Goal: Task Accomplishment & Management: Complete application form

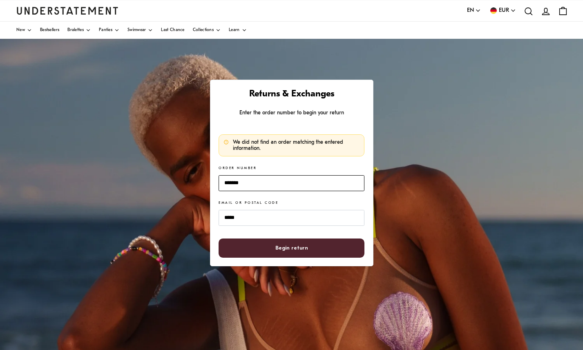
drag, startPoint x: 259, startPoint y: 186, endPoint x: 190, endPoint y: 180, distance: 68.8
click at [189, 181] on div "Returns & Exchanges Enter the order number to begin your return We did not find…" at bounding box center [291, 243] width 583 height 408
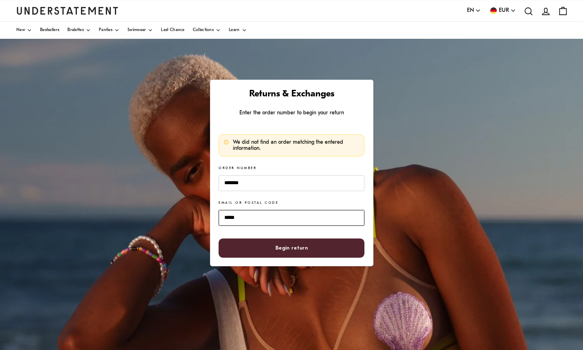
drag, startPoint x: 248, startPoint y: 216, endPoint x: 203, endPoint y: 216, distance: 44.5
click at [203, 216] on div "Returns & Exchanges Enter the order number to begin your return We did not find…" at bounding box center [291, 243] width 583 height 408
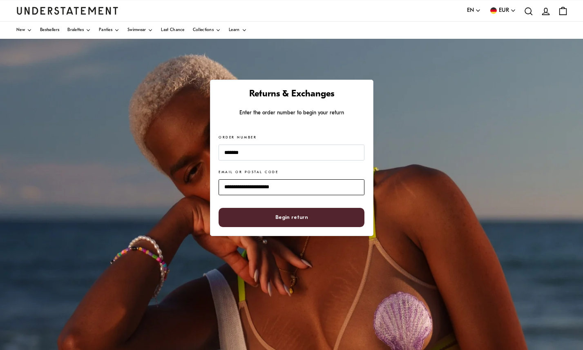
type input "**********"
click at [218, 208] on button "Begin return" at bounding box center [290, 217] width 145 height 19
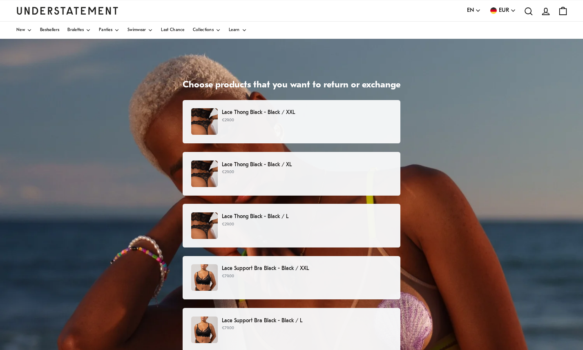
click at [316, 126] on div "Lace Thong Black - Black / XXL €29.00" at bounding box center [291, 121] width 200 height 27
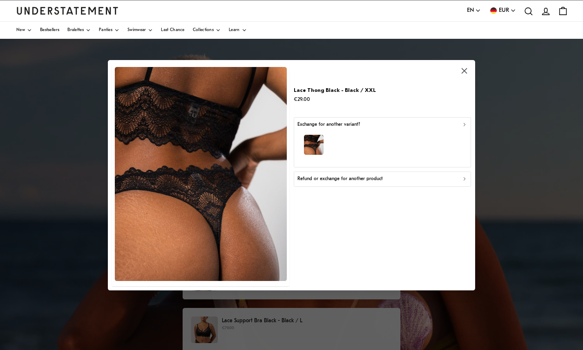
click at [476, 10] on icon "button" at bounding box center [478, 11] width 4 height 2
click at [474, 40] on span "Deutsch" at bounding box center [474, 41] width 14 height 7
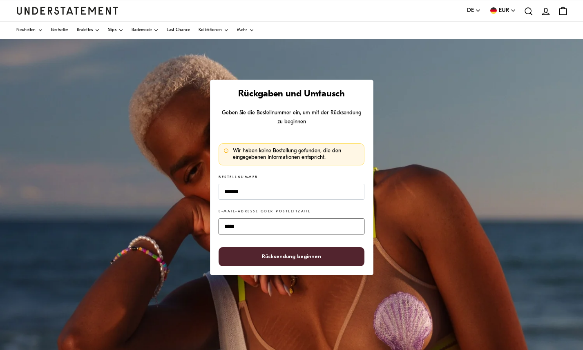
drag, startPoint x: 249, startPoint y: 227, endPoint x: 169, endPoint y: 224, distance: 80.1
click at [169, 224] on div "Rückgaben und Umtausch Geben Sie die Bestellnummer ein, um mit der Rücksendung …" at bounding box center [291, 243] width 583 height 408
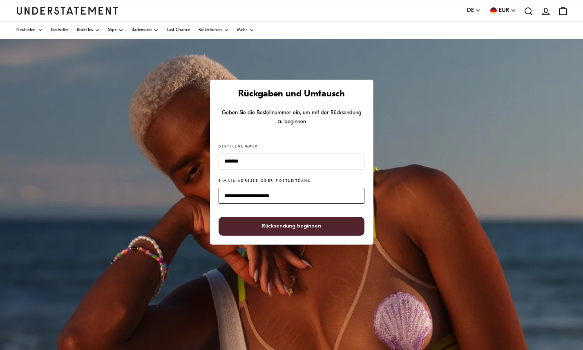
type input "**********"
click at [218, 217] on button "Rücksendung beginnen" at bounding box center [290, 226] width 145 height 19
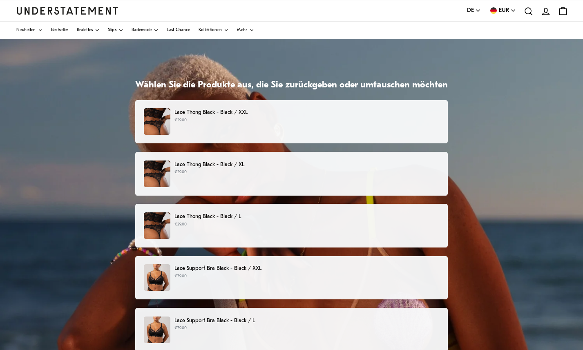
click at [254, 112] on p "Lace Thong Black - Black / XXL" at bounding box center [306, 112] width 265 height 9
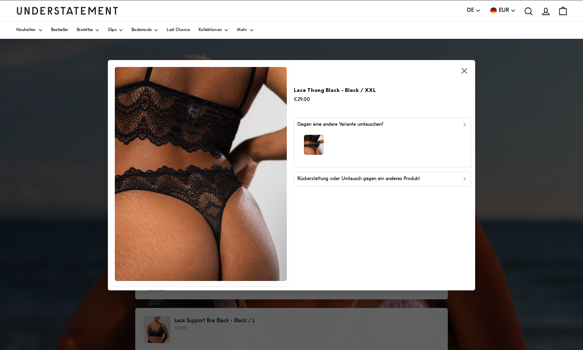
click at [457, 180] on div "Rückerstattung oder Umtausch gegen ein anderes Produkt" at bounding box center [382, 179] width 170 height 8
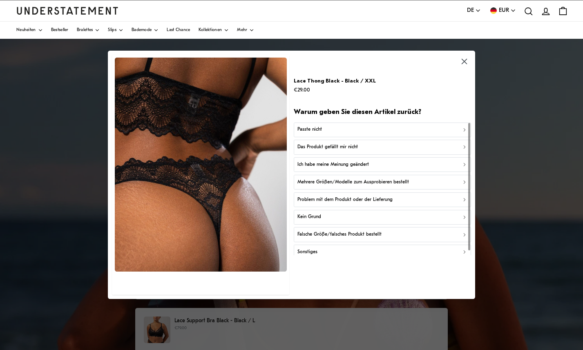
click at [345, 180] on p "Mehrere Größen/Modelle zum Ausprobieren bestellt" at bounding box center [352, 182] width 111 height 8
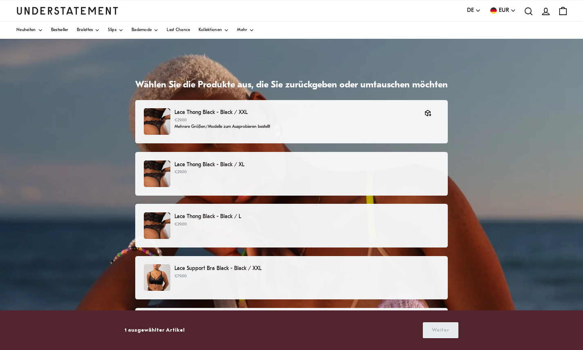
click at [345, 180] on div "Lace Thong Black - Black / XL €29.00" at bounding box center [291, 173] width 295 height 27
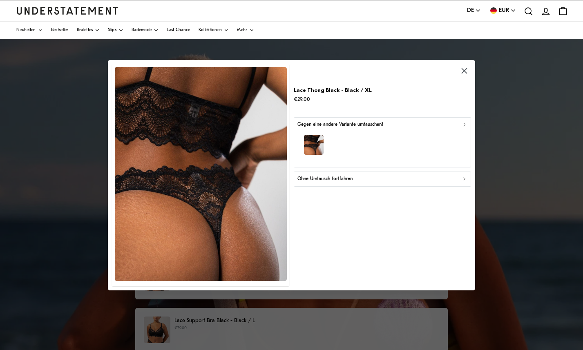
click at [345, 180] on p "Ohne Umtausch fortfahren" at bounding box center [324, 179] width 55 height 8
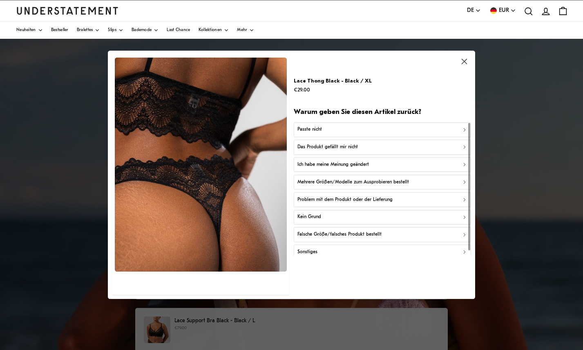
click at [374, 180] on p "Mehrere Größen/Modelle zum Ausprobieren bestellt" at bounding box center [352, 182] width 111 height 8
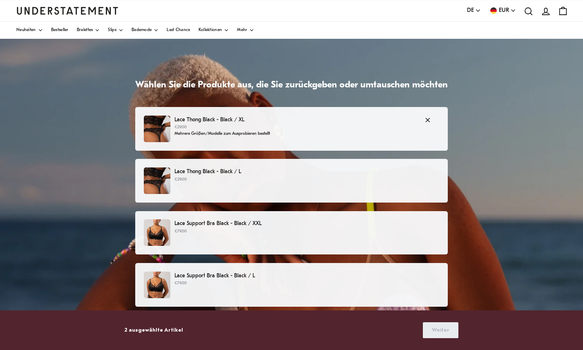
scroll to position [46, 0]
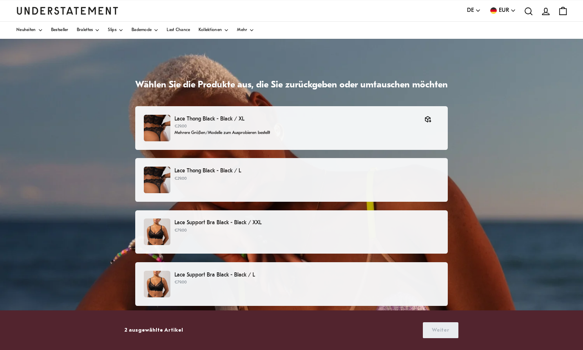
click at [362, 179] on p "€29.00" at bounding box center [306, 179] width 265 height 7
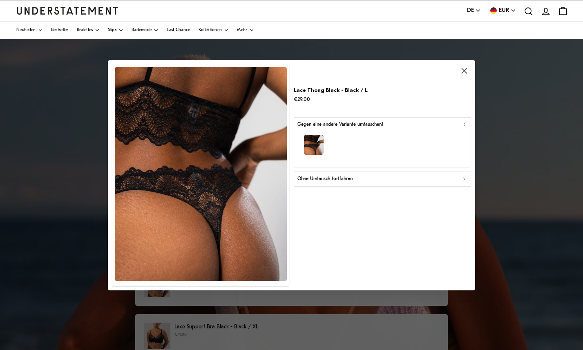
click at [362, 179] on div "Ohne Umtausch fortfahren" at bounding box center [382, 179] width 170 height 8
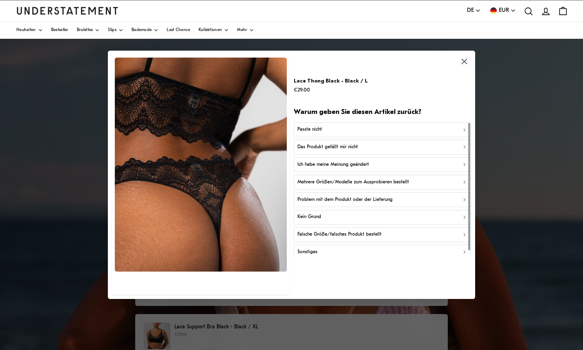
click at [353, 149] on p "Das Produkt gefällt mir nicht" at bounding box center [327, 147] width 60 height 8
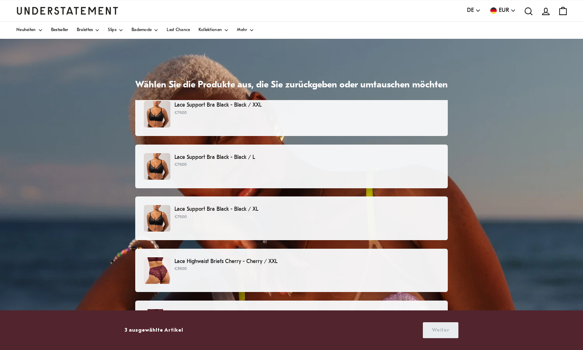
scroll to position [164, 0]
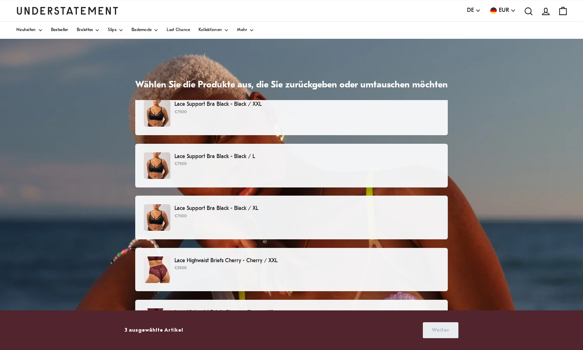
click at [293, 171] on div "Lace Support Bra Black - Black / L €79.00" at bounding box center [291, 165] width 295 height 27
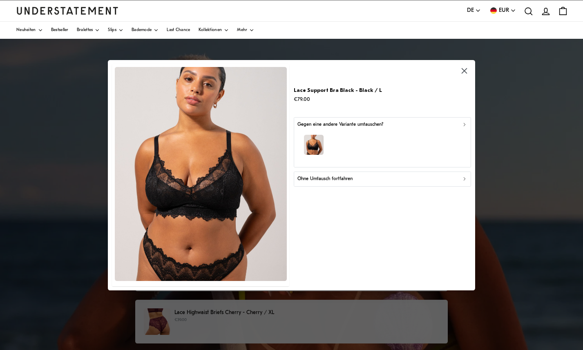
click at [330, 179] on p "Ohne Umtausch fortfahren" at bounding box center [324, 179] width 55 height 8
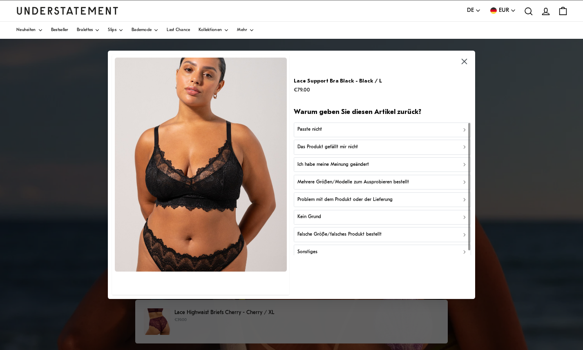
click at [321, 127] on div "Passte nicht" at bounding box center [382, 130] width 170 height 8
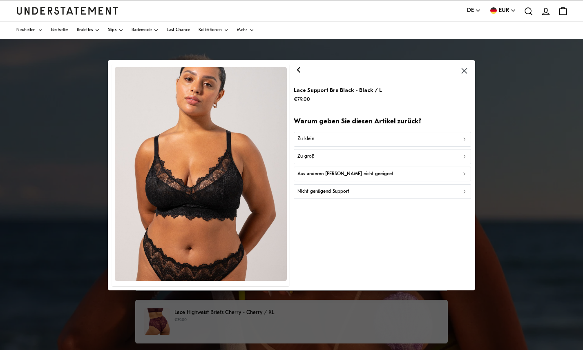
click at [321, 140] on div "Zu klein" at bounding box center [382, 139] width 170 height 8
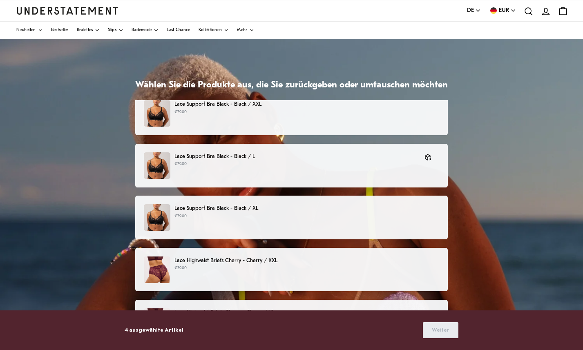
click at [301, 207] on p "Lace Support Bra Black - Black / XL" at bounding box center [306, 208] width 265 height 9
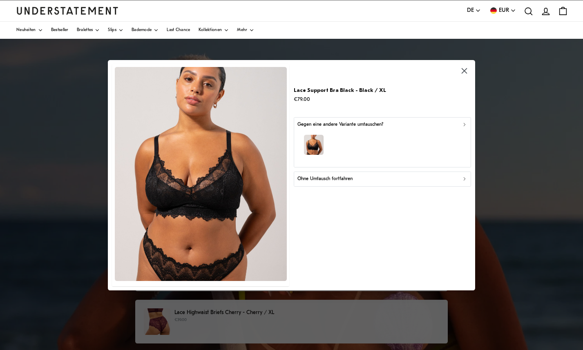
click at [325, 180] on p "Ohne Umtausch fortfahren" at bounding box center [324, 179] width 55 height 8
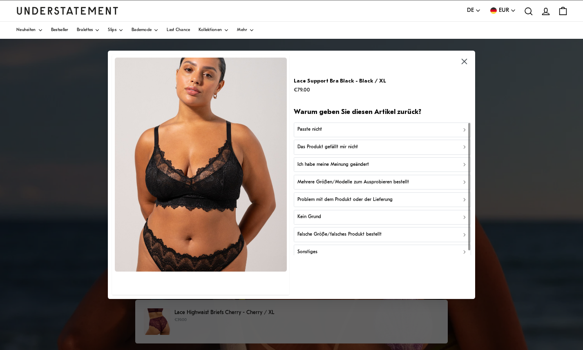
click at [322, 134] on button "Passte nicht" at bounding box center [382, 129] width 177 height 15
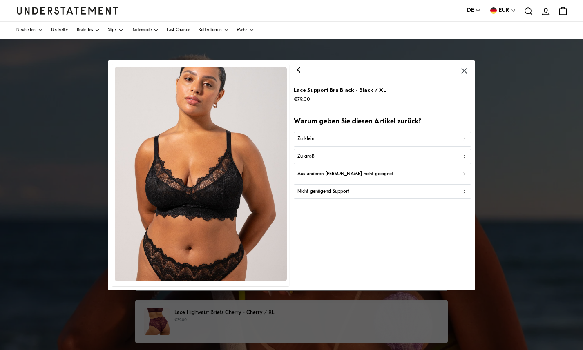
click at [322, 138] on div "Zu klein" at bounding box center [382, 139] width 170 height 8
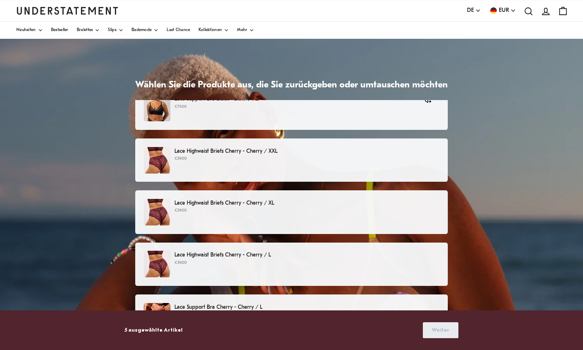
scroll to position [285, 0]
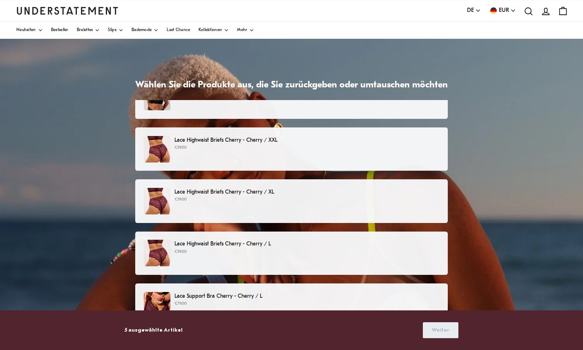
click at [303, 149] on p "€39.00" at bounding box center [306, 148] width 265 height 7
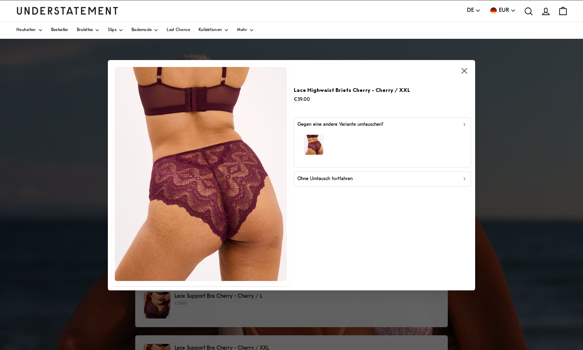
click at [309, 178] on p "Ohne Umtausch fortfahren" at bounding box center [324, 179] width 55 height 8
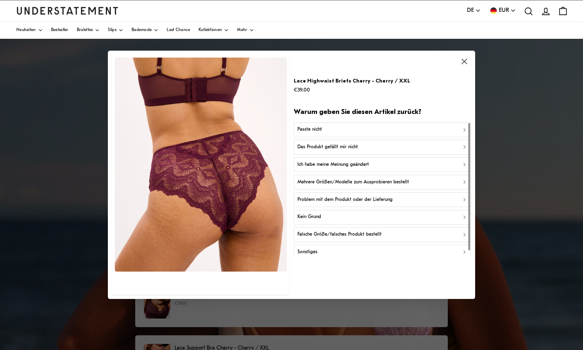
click at [315, 183] on p "Mehrere Größen/Modelle zum Ausprobieren bestellt" at bounding box center [352, 182] width 111 height 8
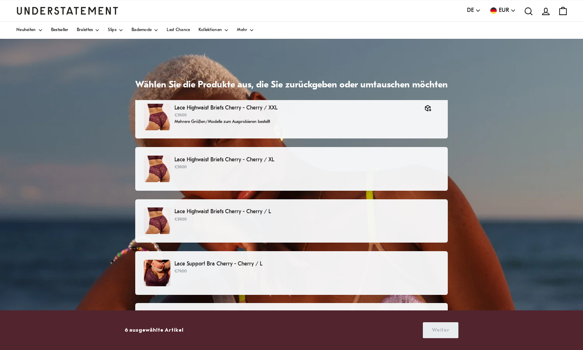
scroll to position [339, 0]
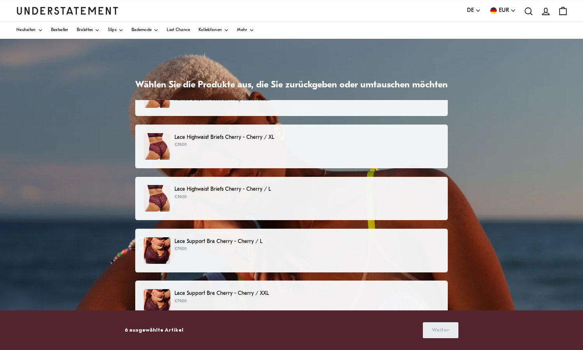
click at [308, 155] on div "Lace Highwaist Briefs Cherry - Cherry / XL €39.00" at bounding box center [291, 146] width 295 height 27
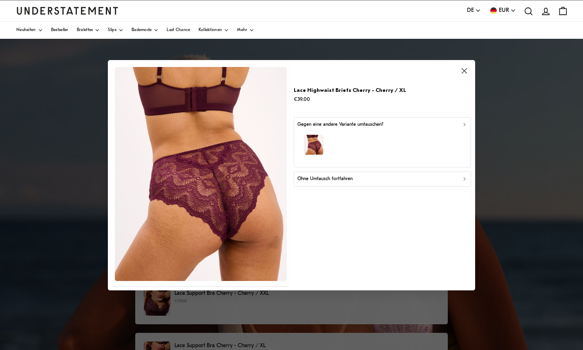
click at [315, 181] on p "Ohne Umtausch fortfahren" at bounding box center [324, 179] width 55 height 8
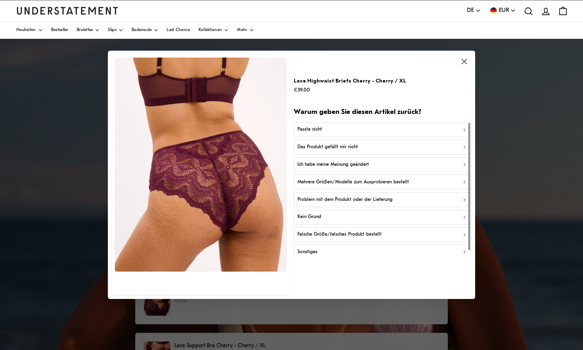
click at [315, 181] on p "Mehrere Größen/Modelle zum Ausprobieren bestellt" at bounding box center [352, 182] width 111 height 8
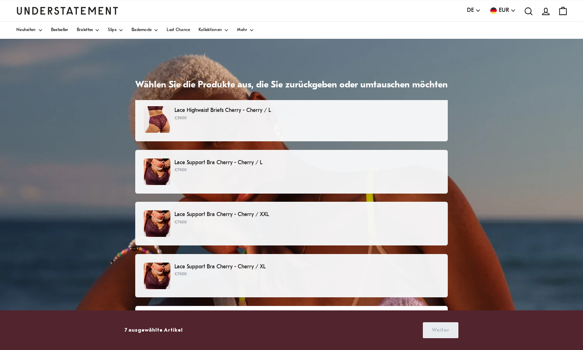
scroll to position [417, 0]
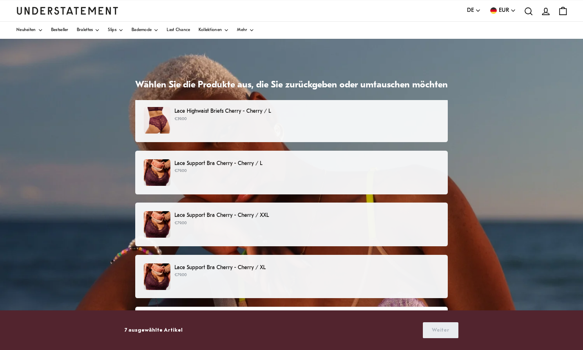
click at [294, 171] on p "€79.00" at bounding box center [306, 171] width 265 height 7
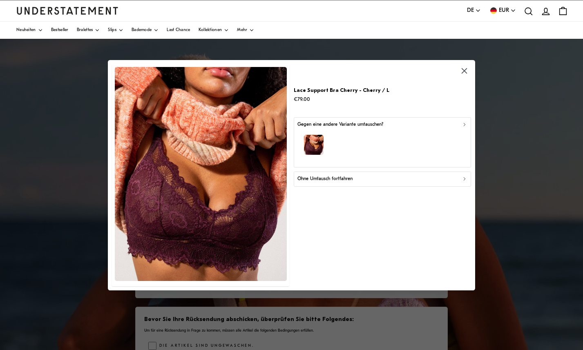
click at [312, 177] on p "Ohne Umtausch fortfahren" at bounding box center [324, 179] width 55 height 8
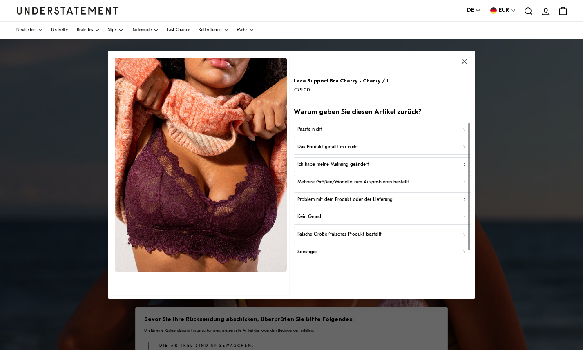
click at [315, 128] on p "Passte nicht" at bounding box center [309, 130] width 24 height 8
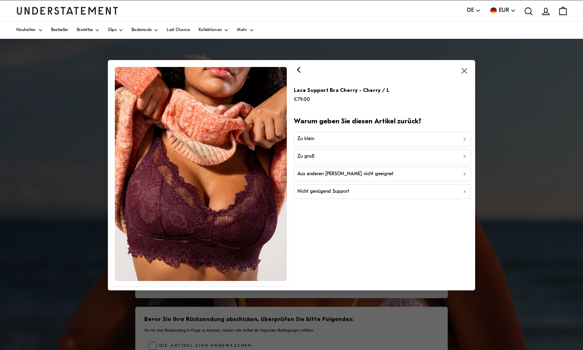
click at [315, 141] on div "Zu klein" at bounding box center [382, 139] width 170 height 8
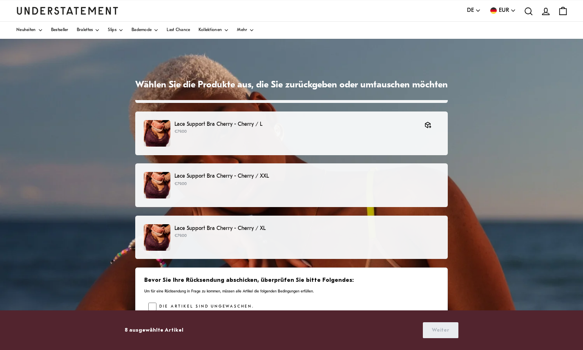
scroll to position [460, 0]
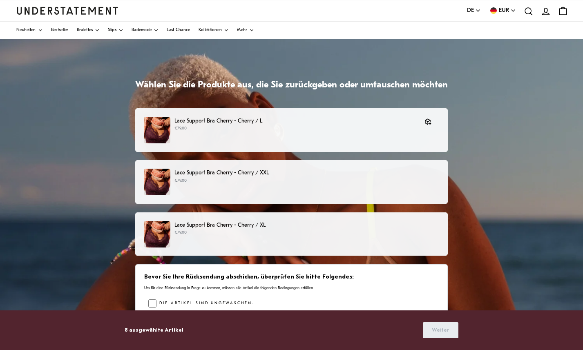
click at [303, 243] on div "Lace Support Bra Cherry - Cherry / XL €79.00" at bounding box center [291, 234] width 295 height 27
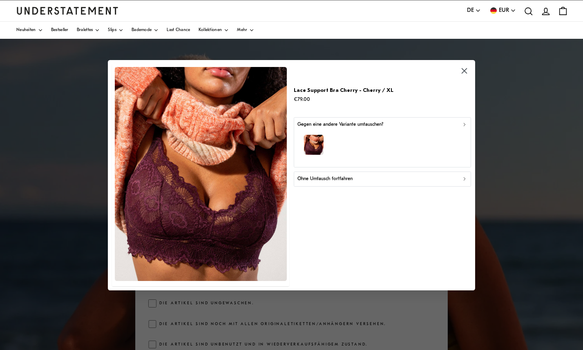
click at [320, 178] on p "Ohne Umtausch fortfahren" at bounding box center [324, 179] width 55 height 8
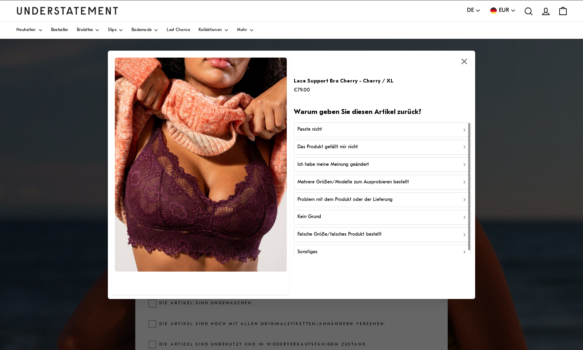
click at [321, 128] on div "Passte nicht" at bounding box center [382, 130] width 170 height 8
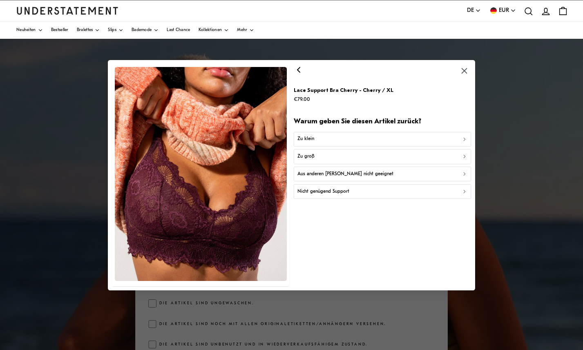
click at [322, 137] on div "Zu klein" at bounding box center [382, 139] width 170 height 8
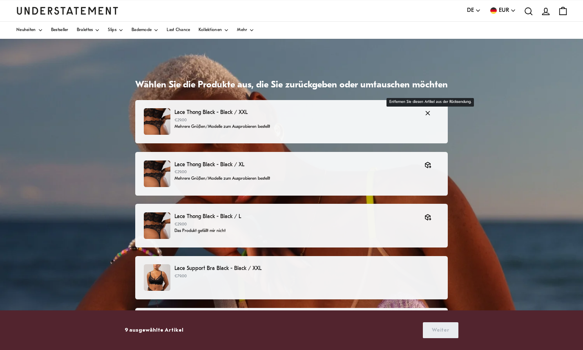
click at [430, 113] on icon "button" at bounding box center [427, 112] width 7 height 7
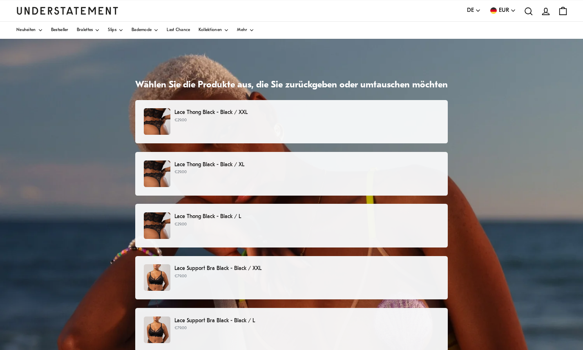
click at [250, 173] on p "€29.00" at bounding box center [306, 172] width 265 height 7
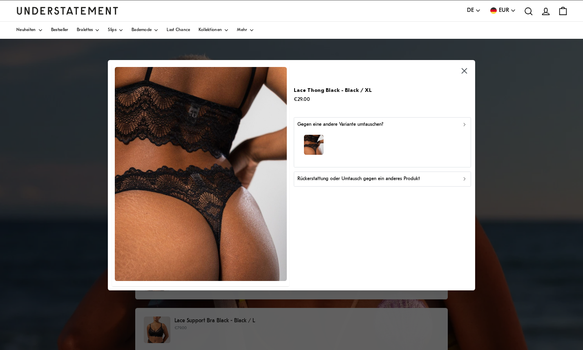
click at [361, 177] on p "Rückerstattung oder Umtausch gegen ein anderes Produkt" at bounding box center [358, 179] width 122 height 8
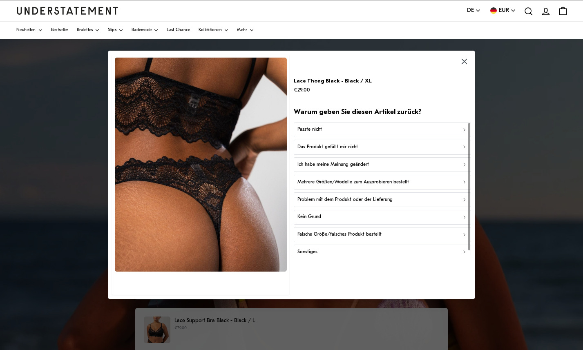
click at [338, 133] on div "Passte nicht" at bounding box center [382, 130] width 170 height 8
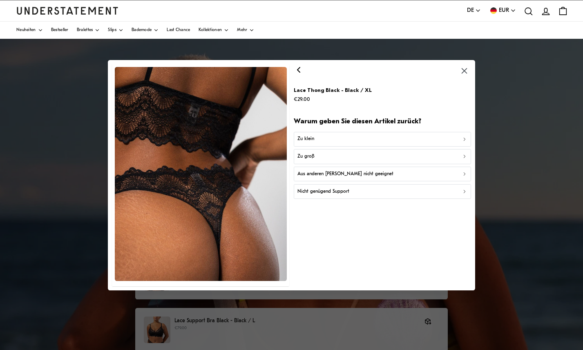
click at [335, 138] on div "Zu klein" at bounding box center [382, 139] width 170 height 8
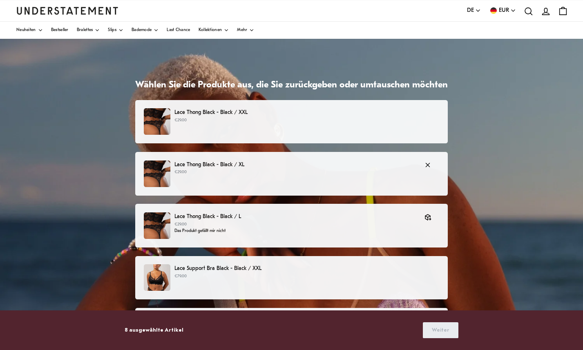
click at [226, 176] on div "Lace Thong Black - Black / XL €29.00" at bounding box center [291, 173] width 295 height 27
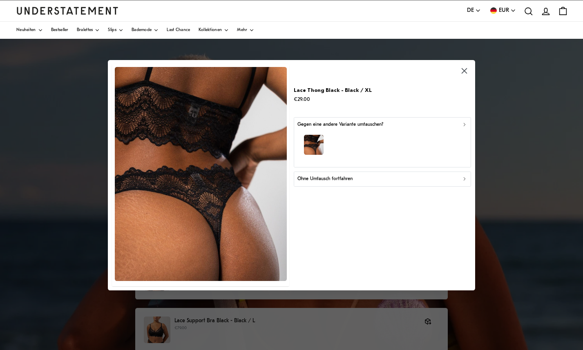
click at [316, 180] on p "Ohne Umtausch fortfahren" at bounding box center [324, 179] width 55 height 8
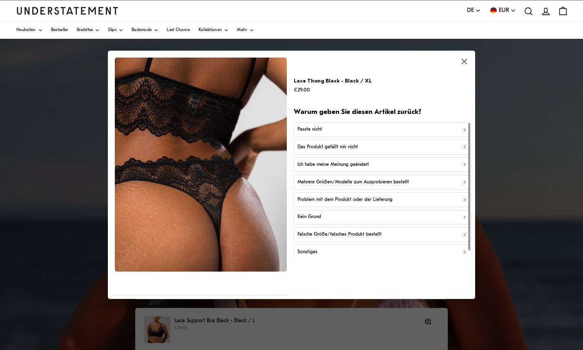
click at [315, 129] on p "Passte nicht" at bounding box center [309, 130] width 24 height 8
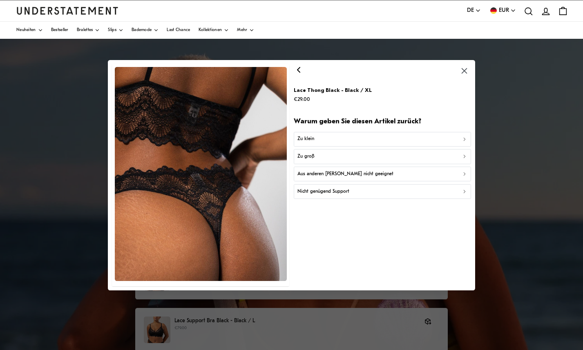
click at [312, 140] on p "Zu klein" at bounding box center [305, 139] width 17 height 8
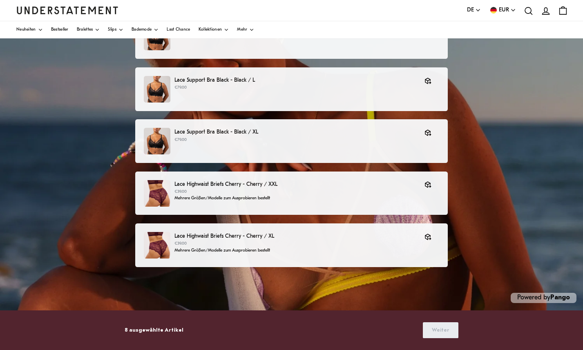
scroll to position [143, 0]
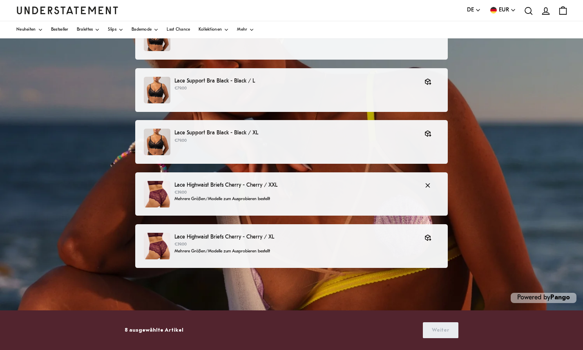
click at [211, 190] on p "€39.00" at bounding box center [295, 192] width 242 height 7
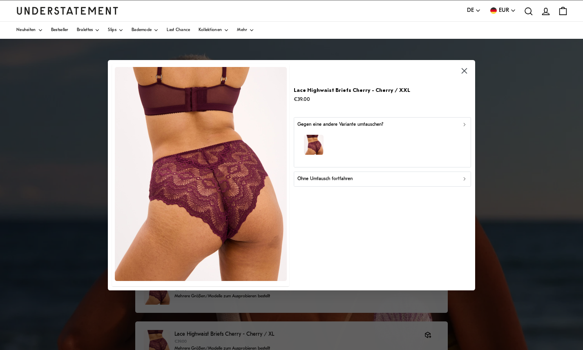
click at [341, 178] on p "Ohne Umtausch fortfahren" at bounding box center [324, 179] width 55 height 8
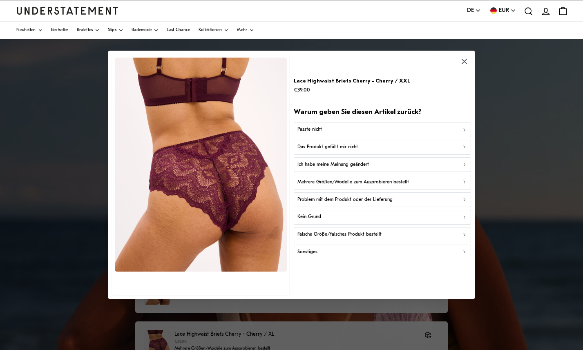
click at [464, 60] on icon "button" at bounding box center [463, 61] width 9 height 9
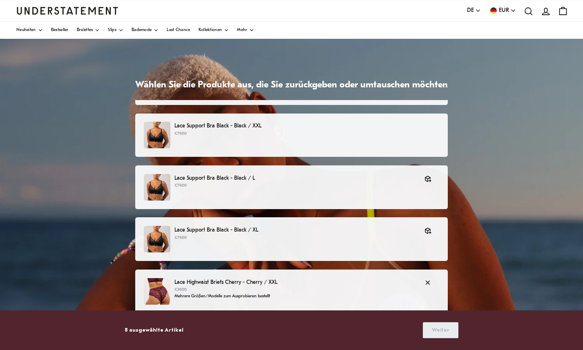
click at [268, 281] on p "Lace Highwaist Briefs Cherry - Cherry / XXL" at bounding box center [295, 282] width 242 height 9
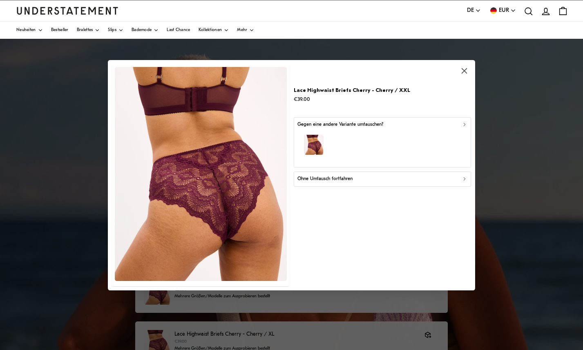
click at [343, 132] on div "button" at bounding box center [382, 146] width 170 height 36
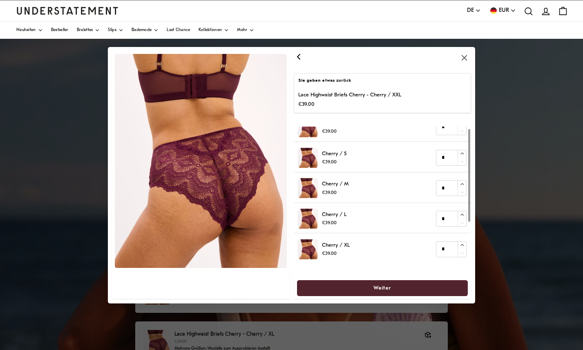
scroll to position [3, 0]
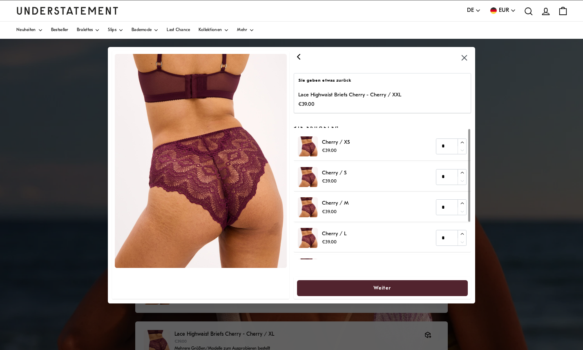
click at [349, 101] on p "€39.00" at bounding box center [349, 104] width 103 height 9
click at [320, 97] on p "Lace Highwaist Briefs Cherry - Cherry / XXL" at bounding box center [349, 95] width 103 height 9
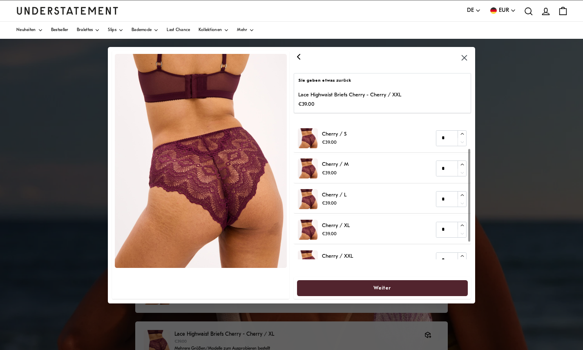
scroll to position [57, 0]
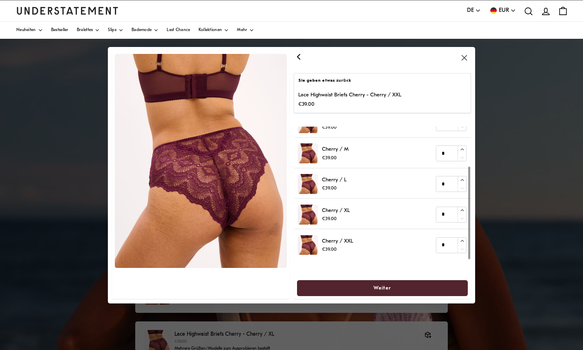
click at [465, 59] on icon "button" at bounding box center [463, 57] width 5 height 5
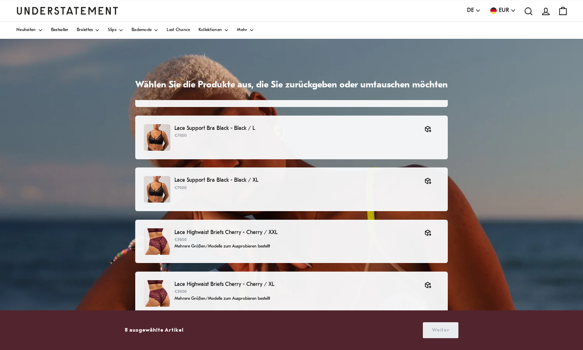
scroll to position [216, 0]
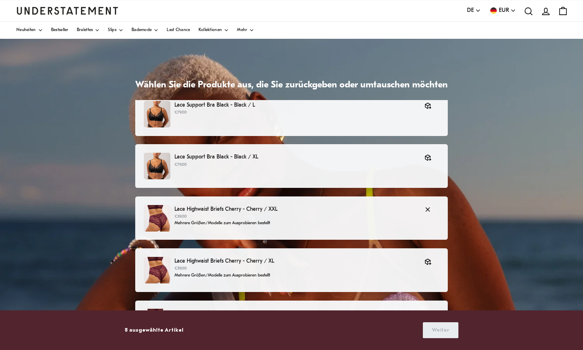
click at [215, 221] on p "Mehrere Größen/Modelle zum Ausprobieren bestellt" at bounding box center [295, 223] width 242 height 7
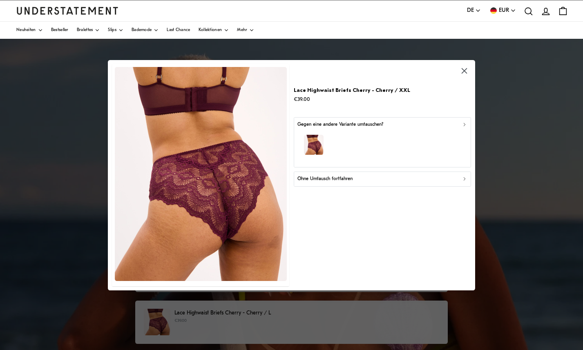
click at [368, 124] on p "Gegen eine andere Variante umtauschen?" at bounding box center [340, 124] width 86 height 8
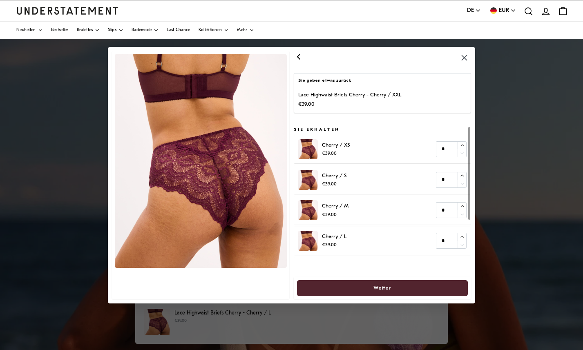
click at [346, 98] on p "Lace Highwaist Briefs Cherry - Cherry / XXL" at bounding box center [349, 95] width 103 height 9
click at [465, 57] on icon "button" at bounding box center [463, 57] width 5 height 5
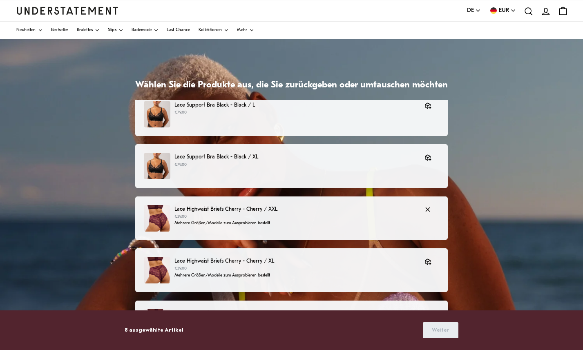
click at [269, 220] on p "Mehrere Größen/Modelle zum Ausprobieren bestellt" at bounding box center [295, 223] width 242 height 7
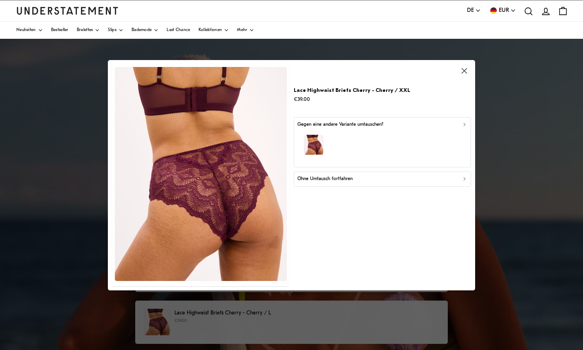
click at [313, 178] on p "Ohne Umtausch fortfahren" at bounding box center [324, 179] width 55 height 8
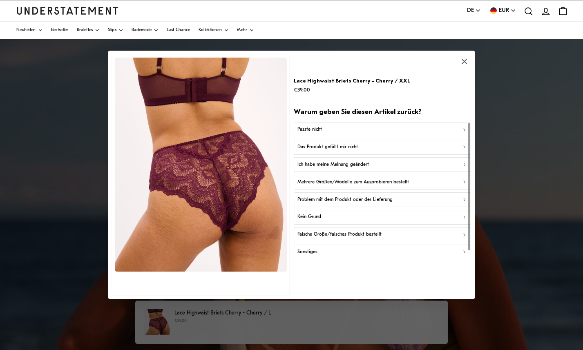
click at [331, 161] on p "Ich habe meine Meinung geändert" at bounding box center [332, 165] width 71 height 8
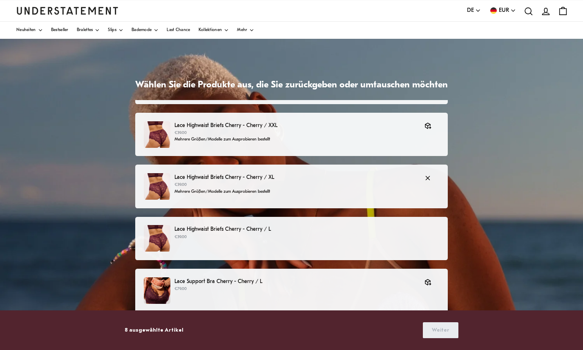
scroll to position [294, 0]
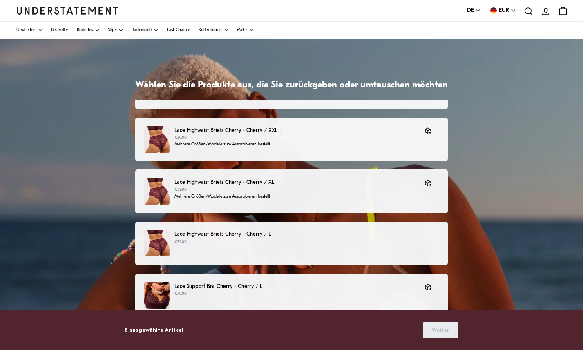
click at [225, 241] on p "€39.00" at bounding box center [306, 242] width 265 height 7
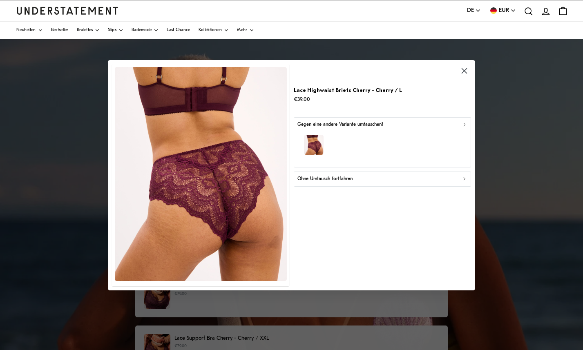
click at [340, 178] on p "Ohne Umtausch fortfahren" at bounding box center [324, 179] width 55 height 8
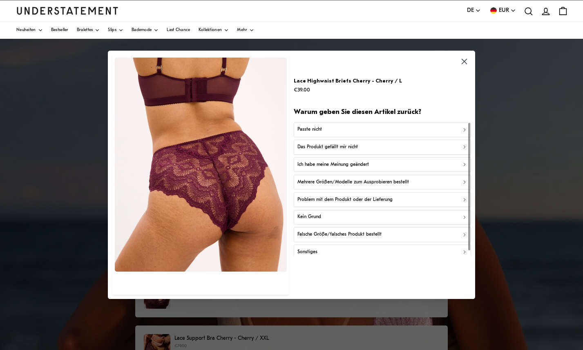
click at [340, 183] on p "Mehrere Größen/Modelle zum Ausprobieren bestellt" at bounding box center [352, 182] width 111 height 8
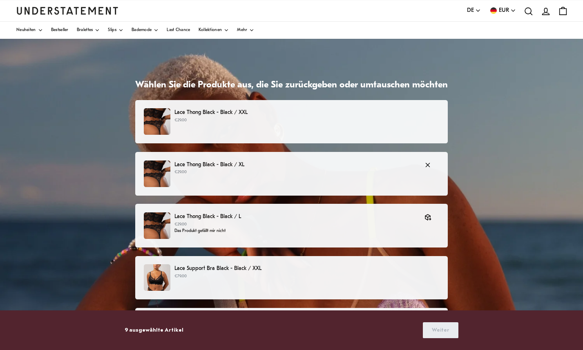
click at [266, 169] on p "€29.00" at bounding box center [295, 172] width 242 height 7
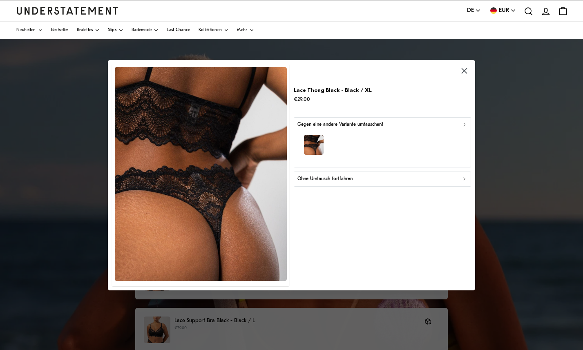
click at [336, 176] on p "Ohne Umtausch fortfahren" at bounding box center [324, 179] width 55 height 8
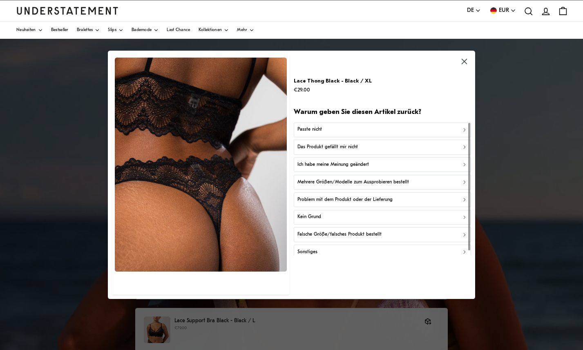
click at [334, 183] on p "Mehrere Größen/Modelle zum Ausprobieren bestellt" at bounding box center [352, 182] width 111 height 8
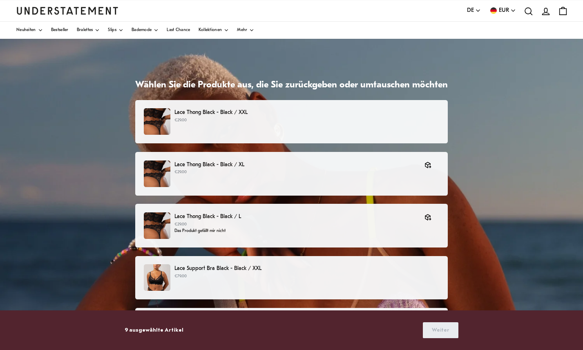
click at [286, 176] on div "Lace Thong Black - Black / XL €29.00" at bounding box center [291, 173] width 295 height 27
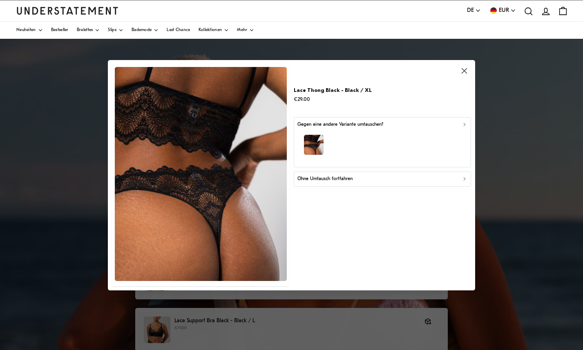
click at [321, 178] on p "Ohne Umtausch fortfahren" at bounding box center [324, 179] width 55 height 8
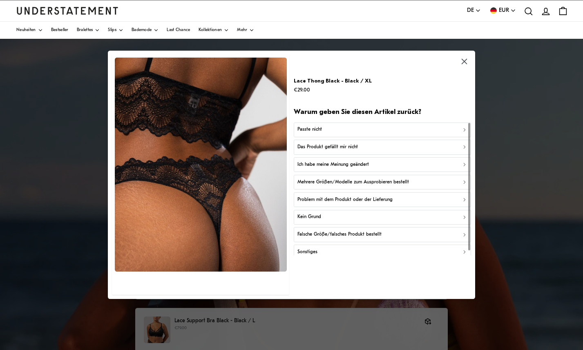
click at [463, 182] on icon "button" at bounding box center [464, 182] width 2 height 3
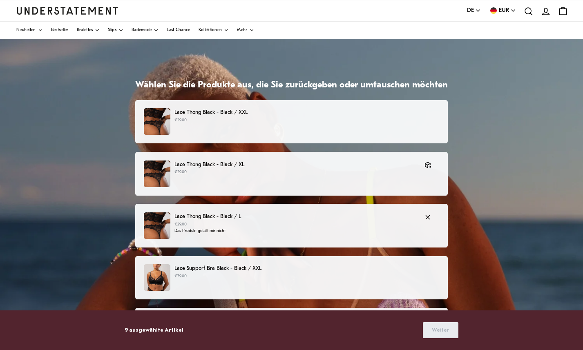
click at [311, 229] on p "Das Produkt gefällt mir nicht" at bounding box center [295, 231] width 242 height 7
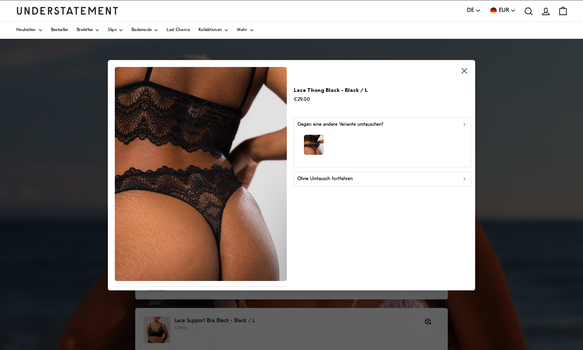
click at [335, 176] on p "Ohne Umtausch fortfahren" at bounding box center [324, 179] width 55 height 8
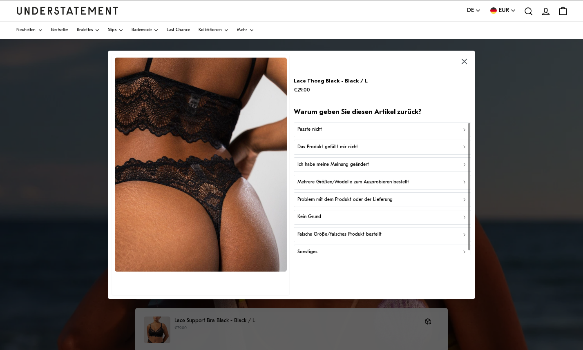
click at [334, 185] on p "Mehrere Größen/Modelle zum Ausprobieren bestellt" at bounding box center [352, 182] width 111 height 8
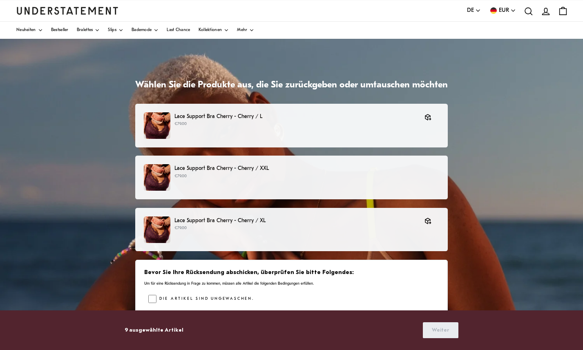
scroll to position [460, 0]
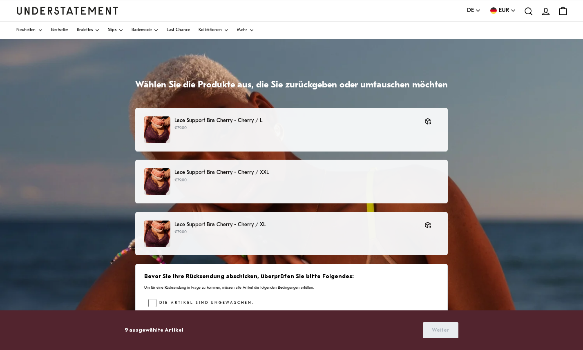
click at [244, 187] on div "Lace Support Bra Cherry - Cherry / XXL €79.00" at bounding box center [291, 181] width 295 height 27
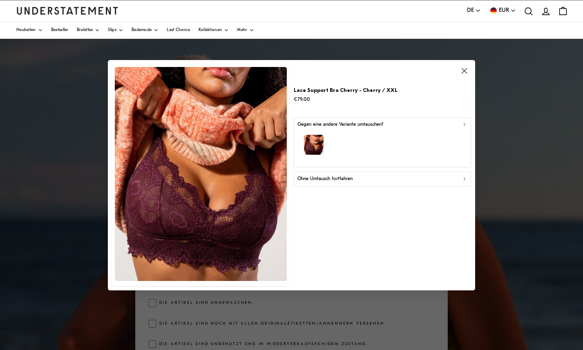
click at [322, 178] on p "Ohne Umtausch fortfahren" at bounding box center [324, 179] width 55 height 8
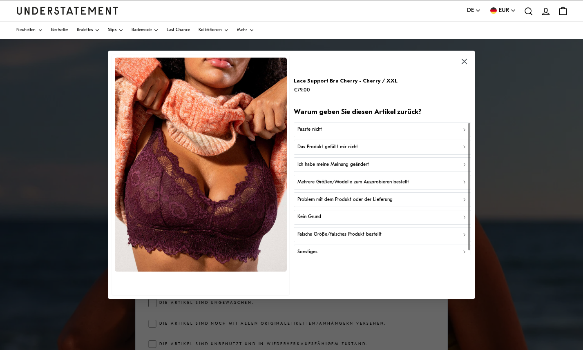
click at [327, 166] on p "Ich habe meine Meinung geändert" at bounding box center [332, 165] width 71 height 8
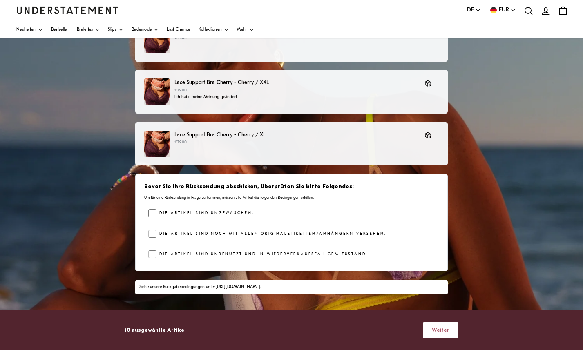
scroll to position [97, 0]
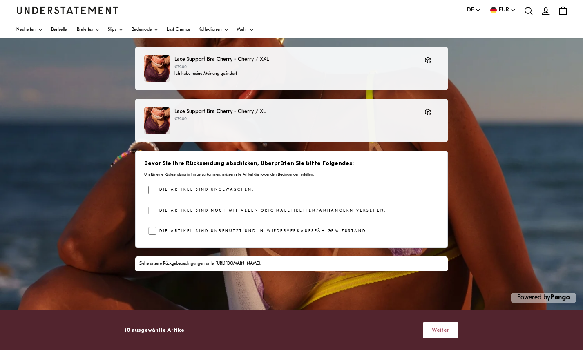
click at [438, 330] on span "Weiter" at bounding box center [441, 330] width 18 height 15
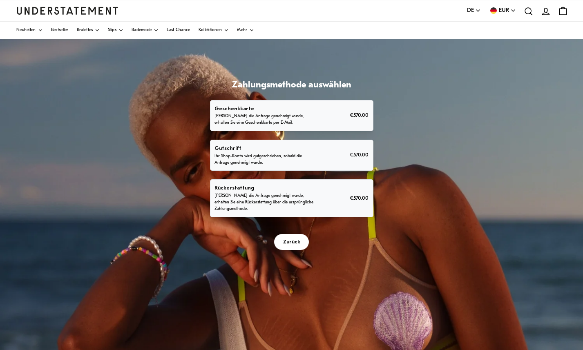
click at [286, 200] on p "Sobald die Anfrage genehmigt wurde, erhalten Sie eine Rückerstattung über die u…" at bounding box center [264, 203] width 101 height 20
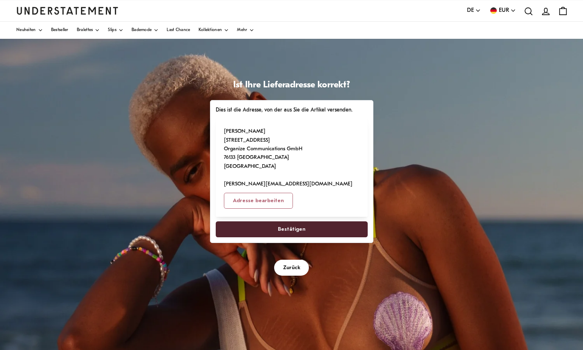
click at [298, 228] on span "Bestätigen" at bounding box center [292, 229] width 28 height 15
select select "**"
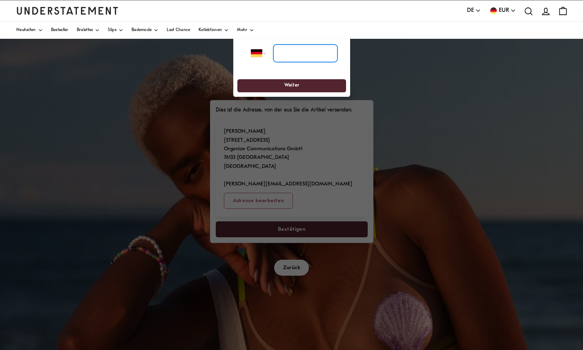
click at [300, 56] on input "tel" at bounding box center [305, 53] width 64 height 18
click at [263, 51] on select "**********" at bounding box center [261, 53] width 21 height 18
click at [251, 44] on select "**********" at bounding box center [261, 53] width 21 height 18
click at [290, 57] on input "tel" at bounding box center [305, 53] width 64 height 18
click at [294, 202] on div at bounding box center [291, 175] width 583 height 350
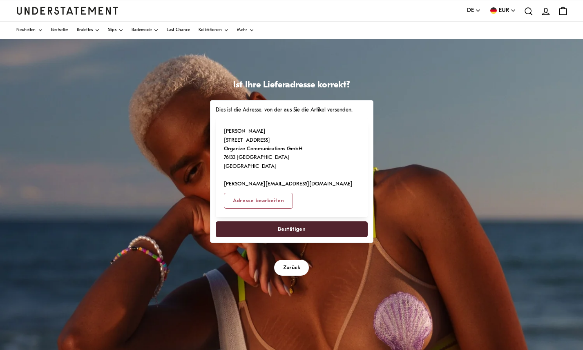
click at [255, 230] on span "Bestätigen" at bounding box center [291, 229] width 134 height 15
click at [296, 227] on span "Bestätigen" at bounding box center [292, 229] width 28 height 15
click at [287, 227] on span "Bestätigen" at bounding box center [292, 229] width 28 height 15
click at [257, 199] on span "Adresse bearbeiten" at bounding box center [258, 200] width 51 height 15
select select "**"
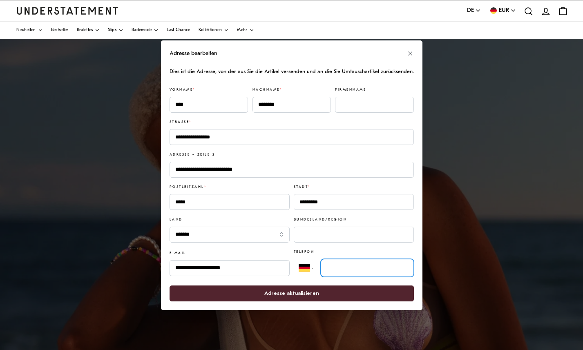
click at [332, 269] on input "tel" at bounding box center [367, 268] width 93 height 18
type input "*"
type input "**********"
click at [282, 294] on span "Adresse aktualisieren" at bounding box center [291, 292] width 55 height 15
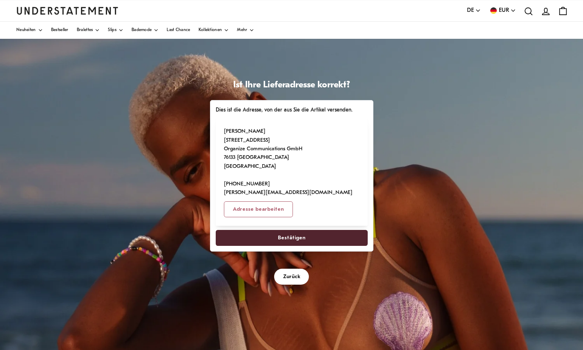
click at [280, 238] on span "Bestätigen" at bounding box center [292, 237] width 28 height 15
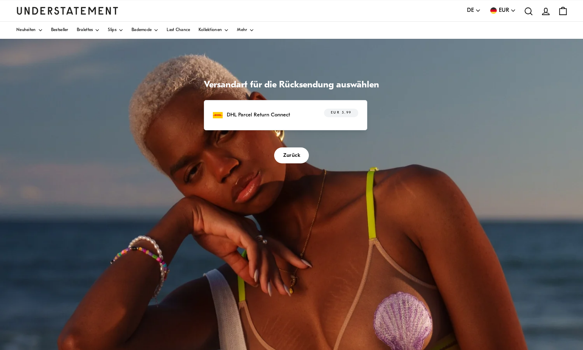
click at [261, 119] on p "DHL Parcel Return Connect" at bounding box center [258, 115] width 63 height 9
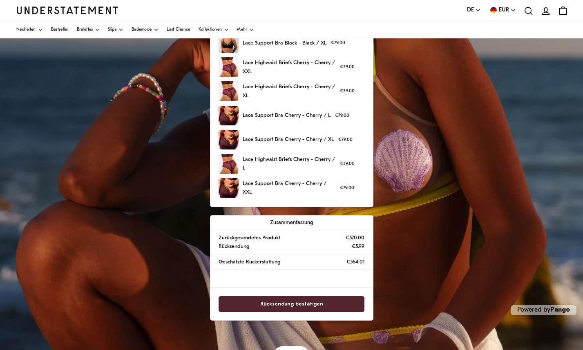
scroll to position [173, 0]
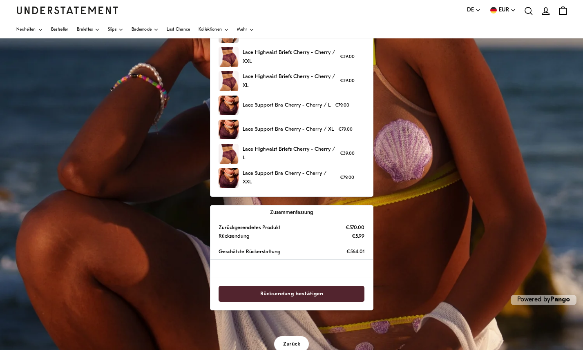
click at [322, 292] on span "Rücksendung bestätigen" at bounding box center [291, 293] width 128 height 15
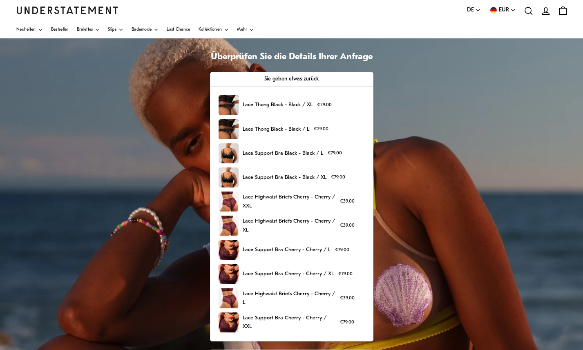
scroll to position [30, 0]
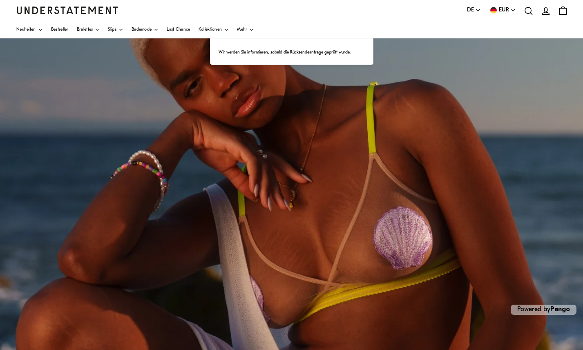
scroll to position [97, 0]
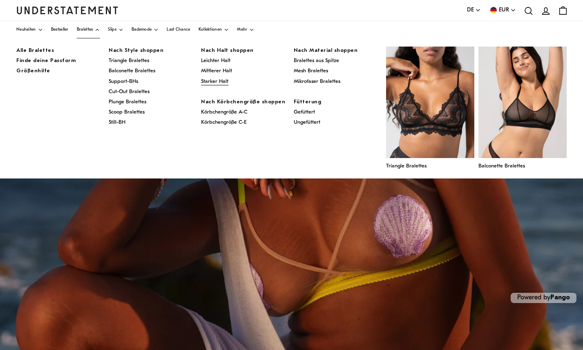
click at [213, 81] on span "Starker Halt" at bounding box center [214, 81] width 27 height 5
